Goal: Complete application form: Complete application form

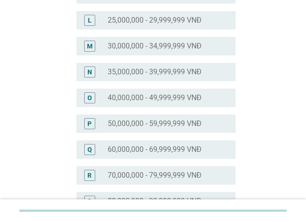
scroll to position [415, 0]
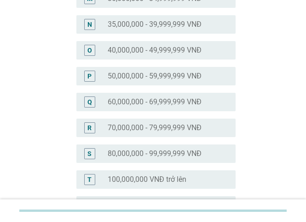
click at [148, 53] on label "40,000,000 - 49,999,999 VNĐ" at bounding box center [155, 50] width 94 height 9
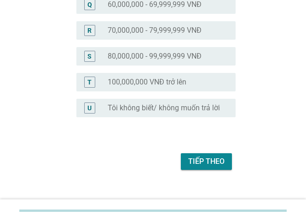
scroll to position [522, 0]
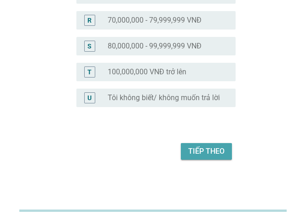
click at [206, 153] on div "Tiếp theo" at bounding box center [206, 151] width 36 height 11
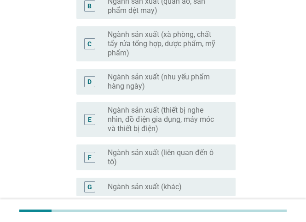
scroll to position [138, 0]
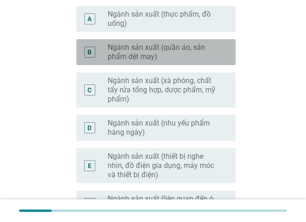
click at [187, 47] on label "Ngành sản xuất (quần áo, sản phẩm dệt may)" at bounding box center [164, 52] width 113 height 18
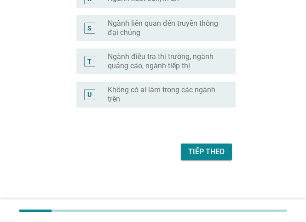
scroll to position [736, 0]
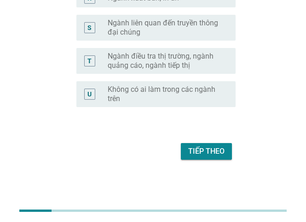
click at [207, 145] on button "Tiếp theo" at bounding box center [206, 151] width 51 height 17
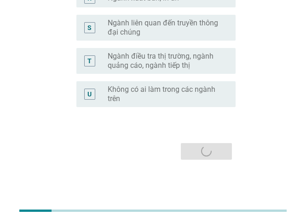
scroll to position [0, 0]
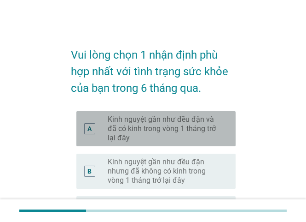
click at [165, 133] on label "Kinh nguyệt gần như đều đặn và đã có kinh trong vòng 1 tháng trở lại đây" at bounding box center [164, 129] width 113 height 28
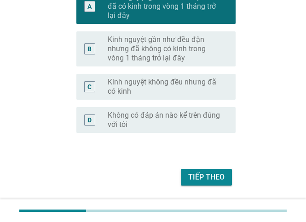
scroll to position [148, 0]
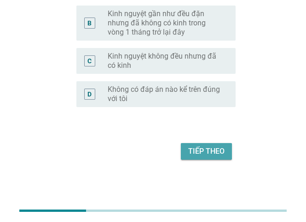
click at [214, 153] on div "Tiếp theo" at bounding box center [206, 151] width 36 height 11
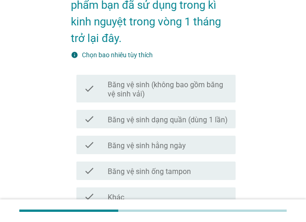
scroll to position [138, 0]
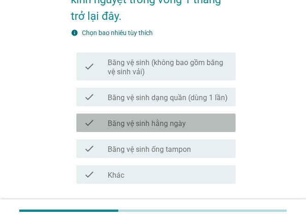
click at [161, 128] on div "check check_box_outline_blank Băng vệ sinh hằng ngày" at bounding box center [156, 122] width 159 height 18
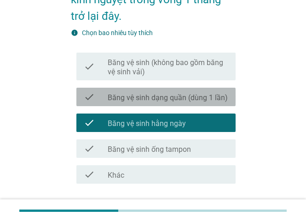
click at [156, 100] on label "Băng vệ sinh dạng quần (dùng 1 lần)" at bounding box center [168, 97] width 120 height 9
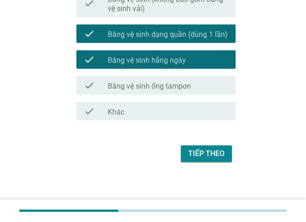
scroll to position [204, 0]
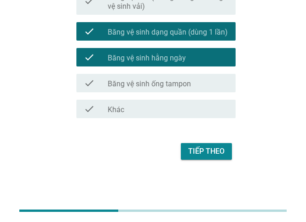
click at [196, 149] on div "Tiếp theo" at bounding box center [206, 151] width 36 height 11
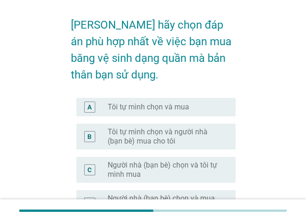
scroll to position [46, 0]
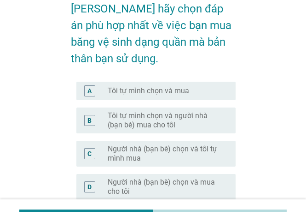
click at [170, 88] on label "Tôi tự mình chọn và mua" at bounding box center [149, 90] width 82 height 9
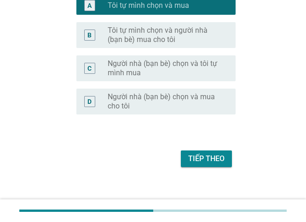
scroll to position [139, 0]
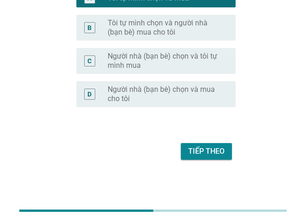
click at [200, 148] on div "Tiếp theo" at bounding box center [206, 151] width 36 height 11
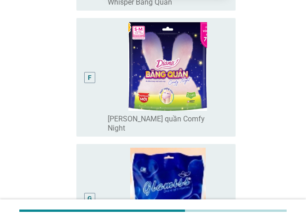
scroll to position [691, 0]
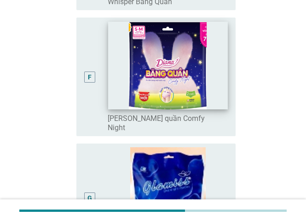
click at [176, 96] on img at bounding box center [167, 66] width 119 height 88
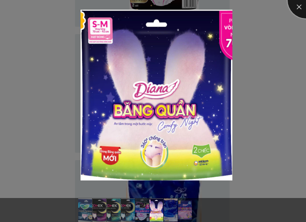
click at [301, 1] on div at bounding box center [306, 0] width 37 height 37
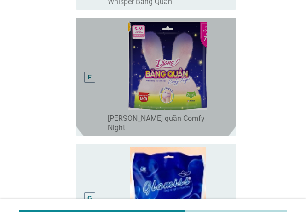
click at [88, 87] on div "F" at bounding box center [90, 76] width 12 height 111
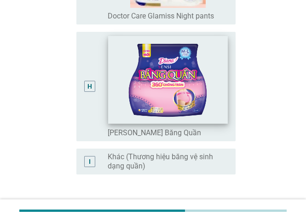
scroll to position [977, 0]
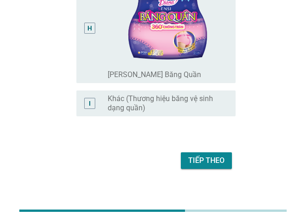
click at [196, 155] on div "Tiếp theo" at bounding box center [206, 160] width 36 height 11
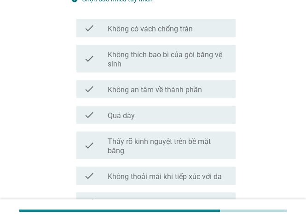
scroll to position [184, 0]
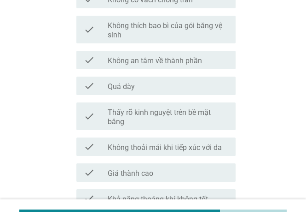
click at [121, 88] on label "Quá dày" at bounding box center [121, 86] width 27 height 9
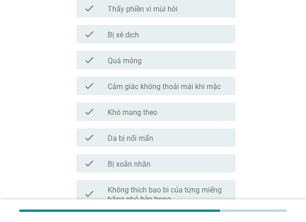
scroll to position [599, 0]
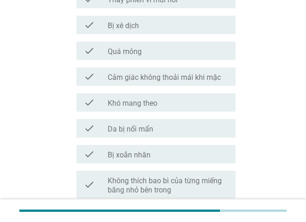
click at [117, 102] on label "Khó mang theo" at bounding box center [133, 103] width 50 height 9
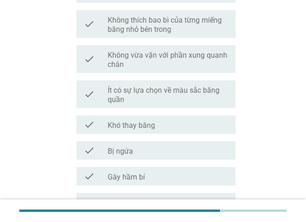
scroll to position [783, 0]
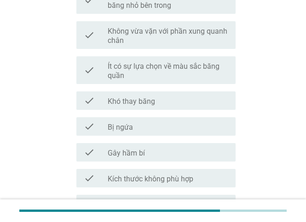
click at [116, 131] on label "Bị ngứa" at bounding box center [120, 127] width 25 height 9
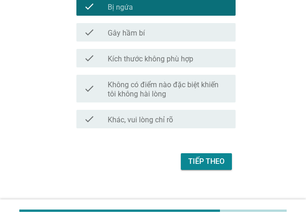
scroll to position [913, 0]
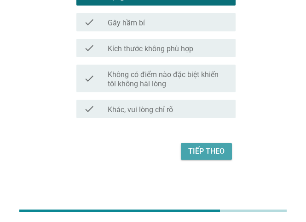
click at [212, 148] on div "Tiếp theo" at bounding box center [206, 151] width 36 height 11
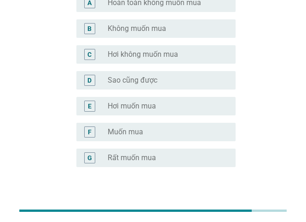
scroll to position [138, 0]
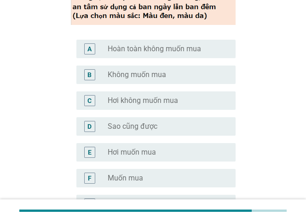
click at [135, 129] on label "Sao cũng được" at bounding box center [133, 126] width 50 height 9
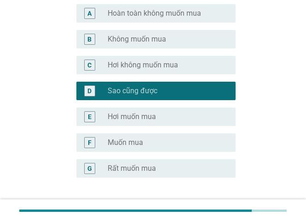
scroll to position [244, 0]
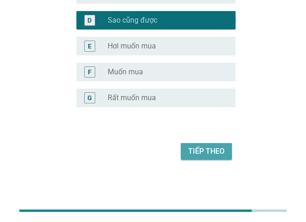
click at [202, 152] on div "Tiếp theo" at bounding box center [206, 151] width 36 height 11
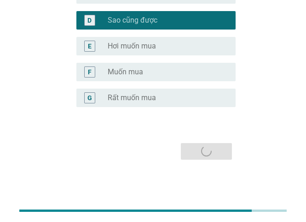
scroll to position [0, 0]
